Goal: Task Accomplishment & Management: Complete application form

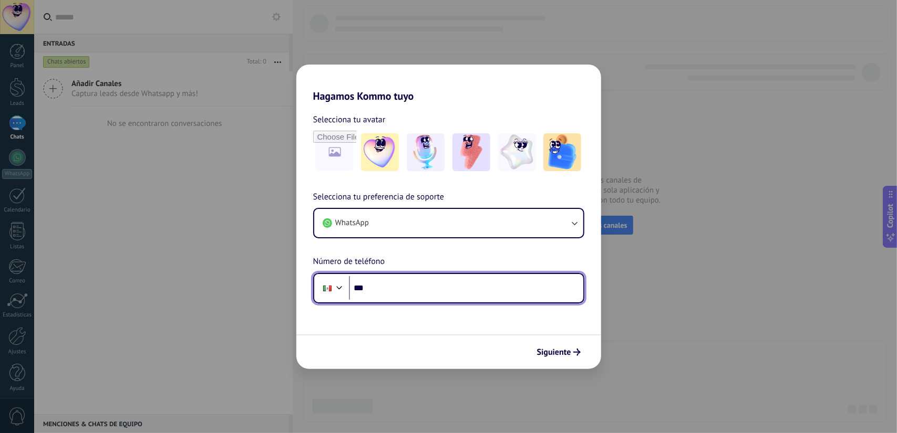
click at [378, 288] on input "***" at bounding box center [466, 288] width 234 height 24
click at [632, 277] on div "Hagamos Kommo tuyo Selecciona tu avatar Selecciona tu preferencia de soporte Wh…" at bounding box center [448, 216] width 897 height 433
click at [199, 17] on div "Hagamos Kommo tuyo Selecciona tu avatar Selecciona tu preferencia de soporte Wh…" at bounding box center [448, 216] width 897 height 433
